Goal: Find specific page/section: Find specific page/section

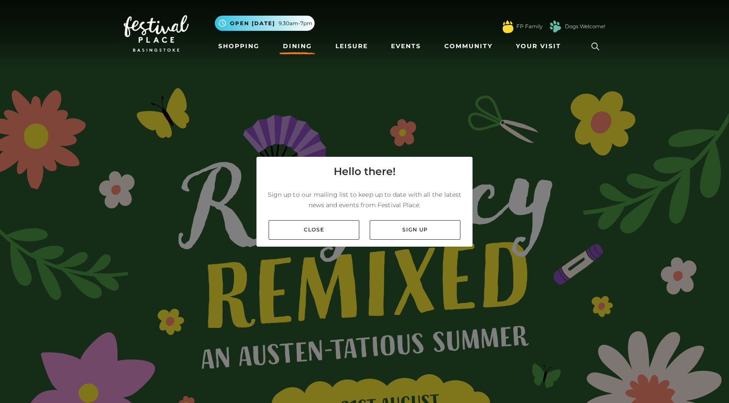
click at [307, 50] on link "Dining" at bounding box center [297, 46] width 36 height 16
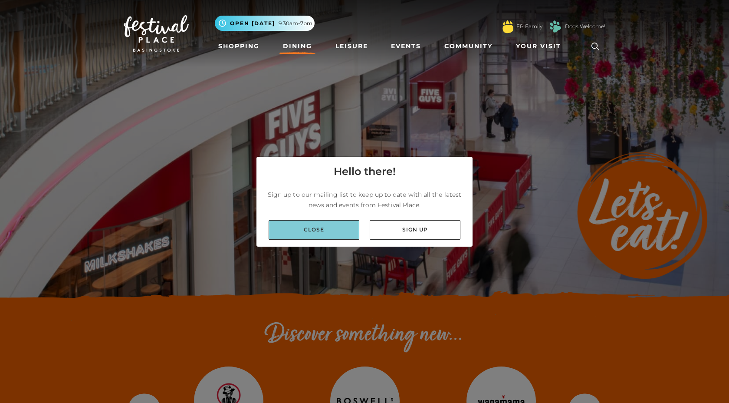
click at [342, 236] on link "Close" at bounding box center [314, 230] width 91 height 20
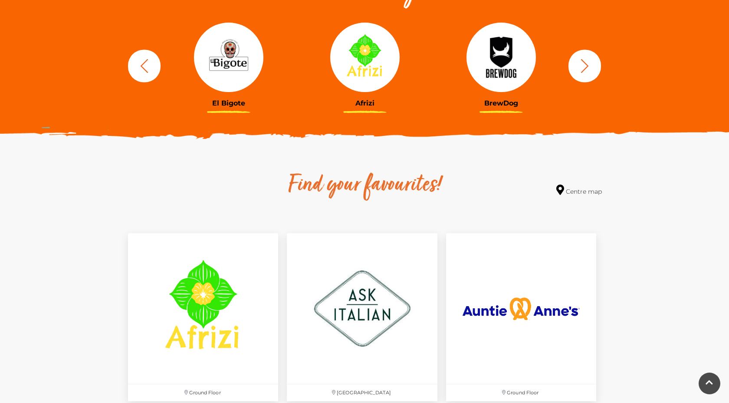
scroll to position [335, 0]
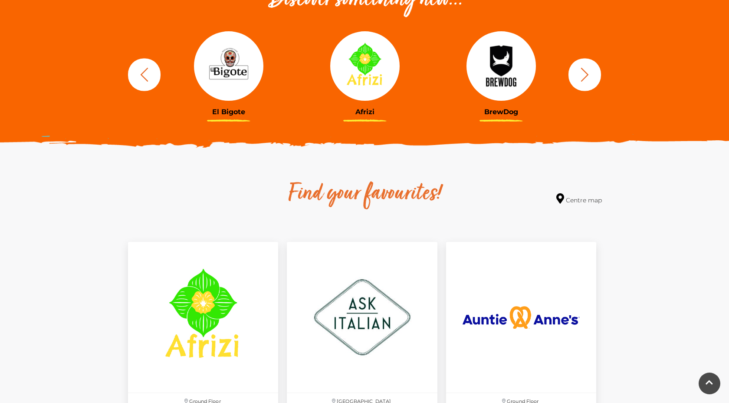
click at [583, 72] on icon "button" at bounding box center [585, 74] width 16 height 16
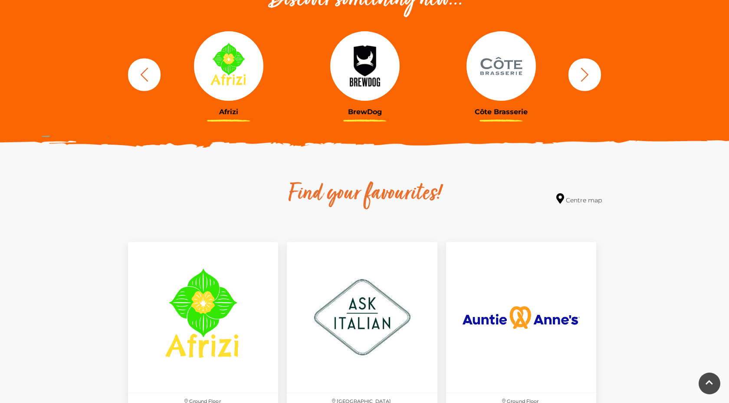
click at [583, 72] on icon "button" at bounding box center [585, 74] width 16 height 16
